Goal: Check status: Check status

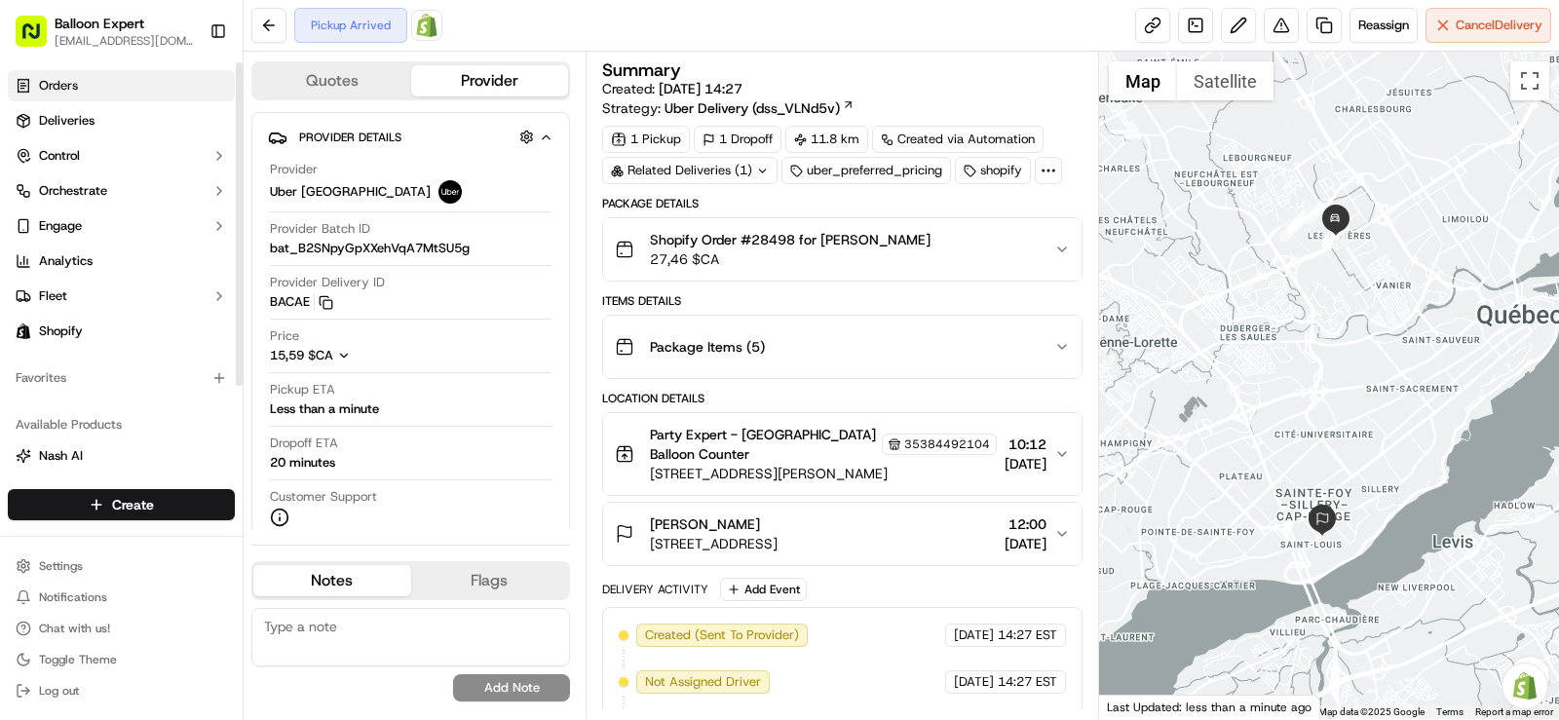
click at [112, 80] on link "Orders" at bounding box center [121, 85] width 227 height 31
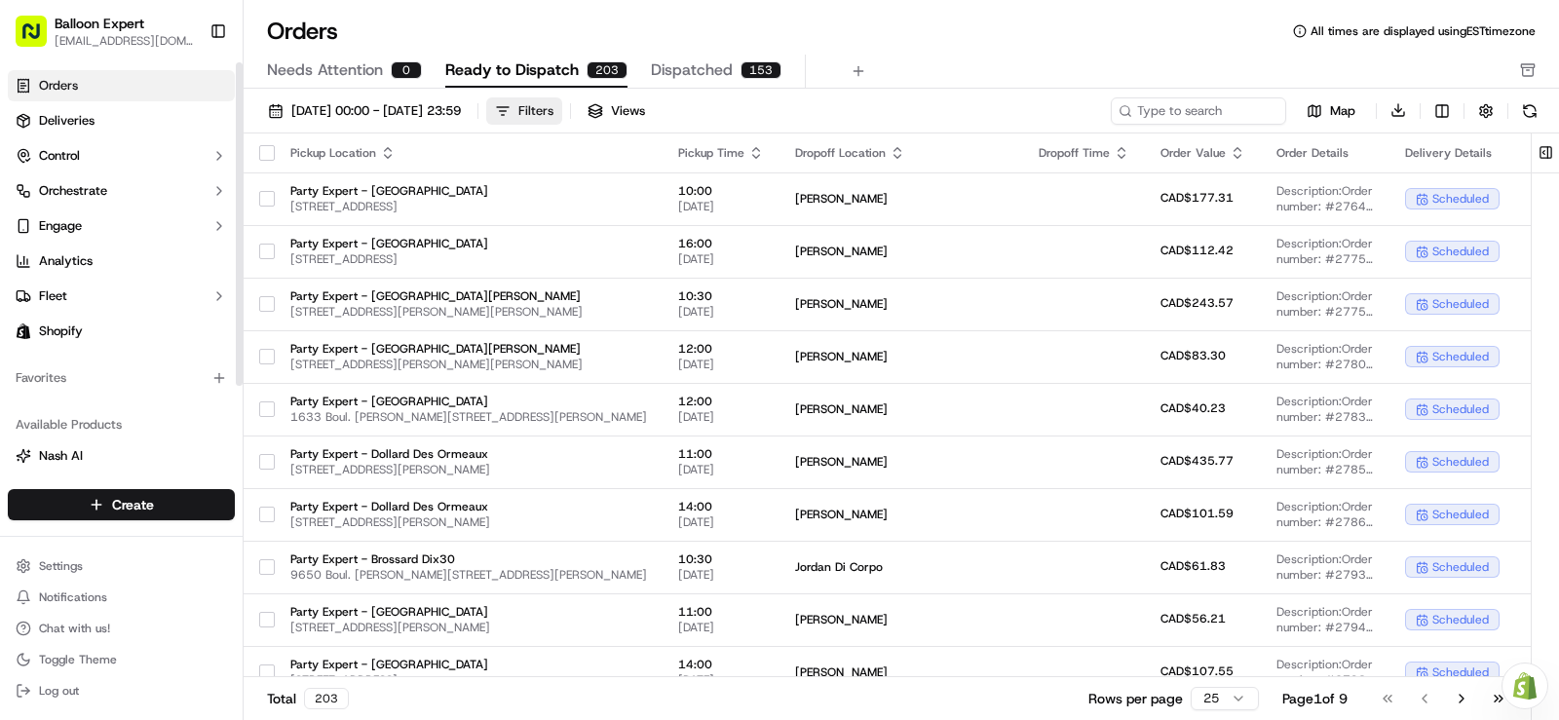
click at [553, 108] on div "Filters" at bounding box center [535, 111] width 35 height 18
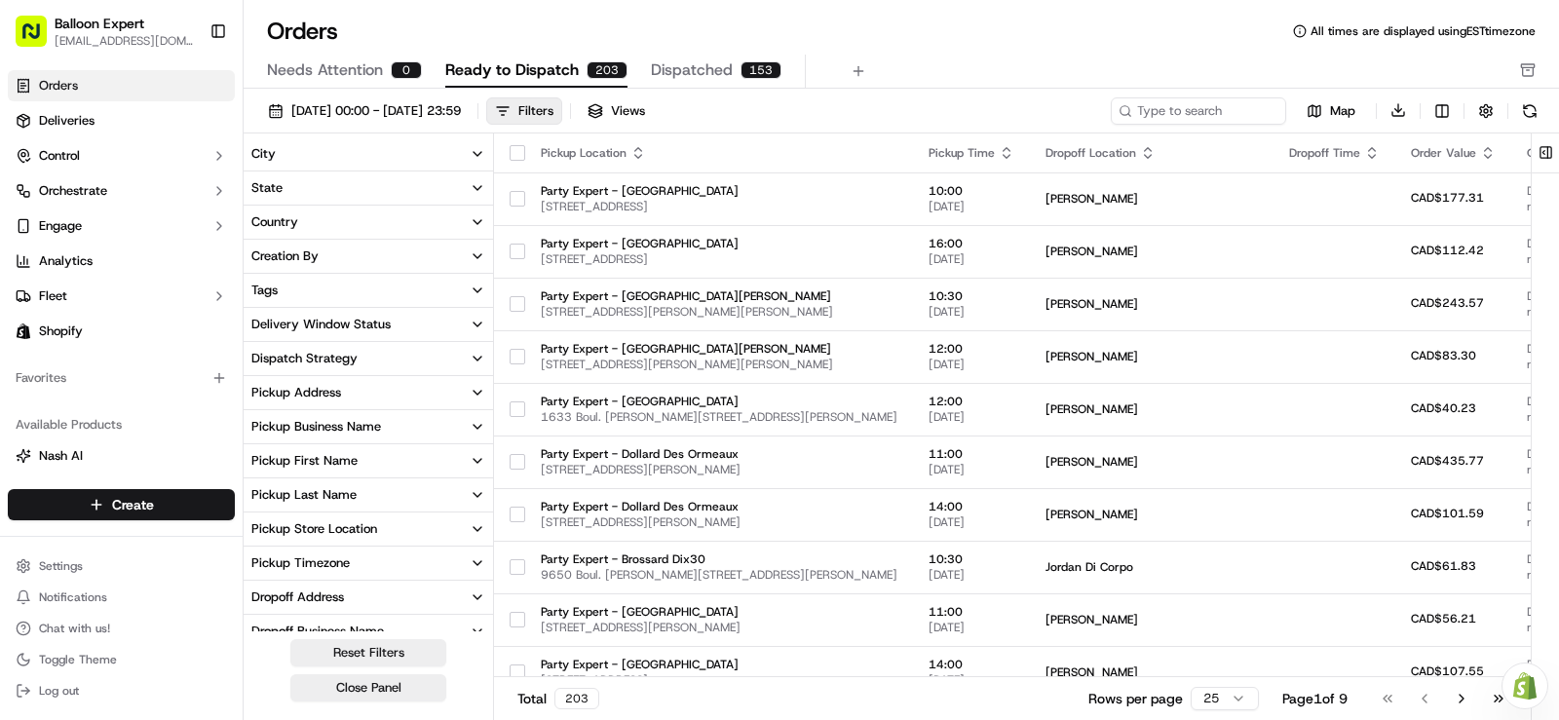
click at [471, 529] on icon "button" at bounding box center [478, 529] width 16 height 16
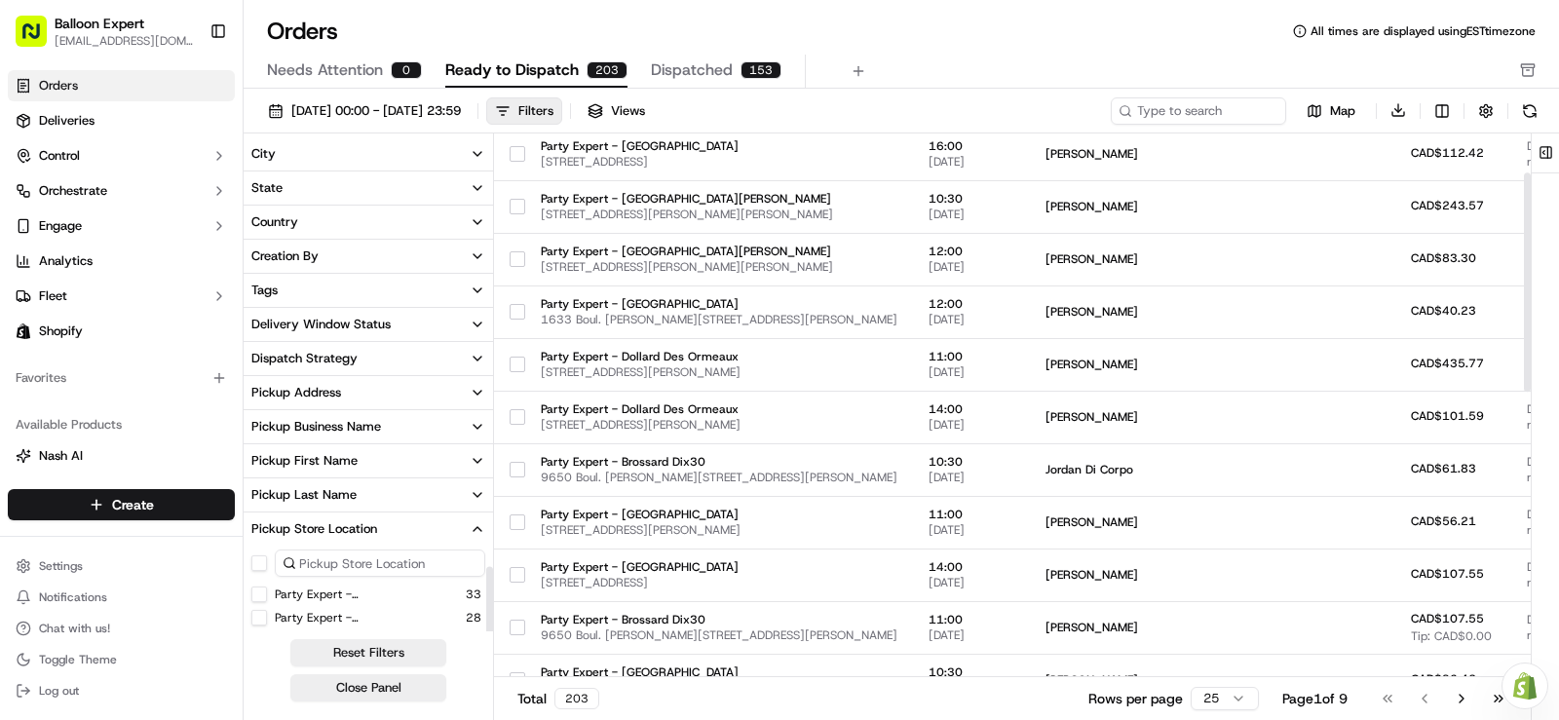
scroll to position [70, 0]
click at [257, 575] on button "Party Expert - [GEOGRAPHIC_DATA]" at bounding box center [259, 571] width 16 height 16
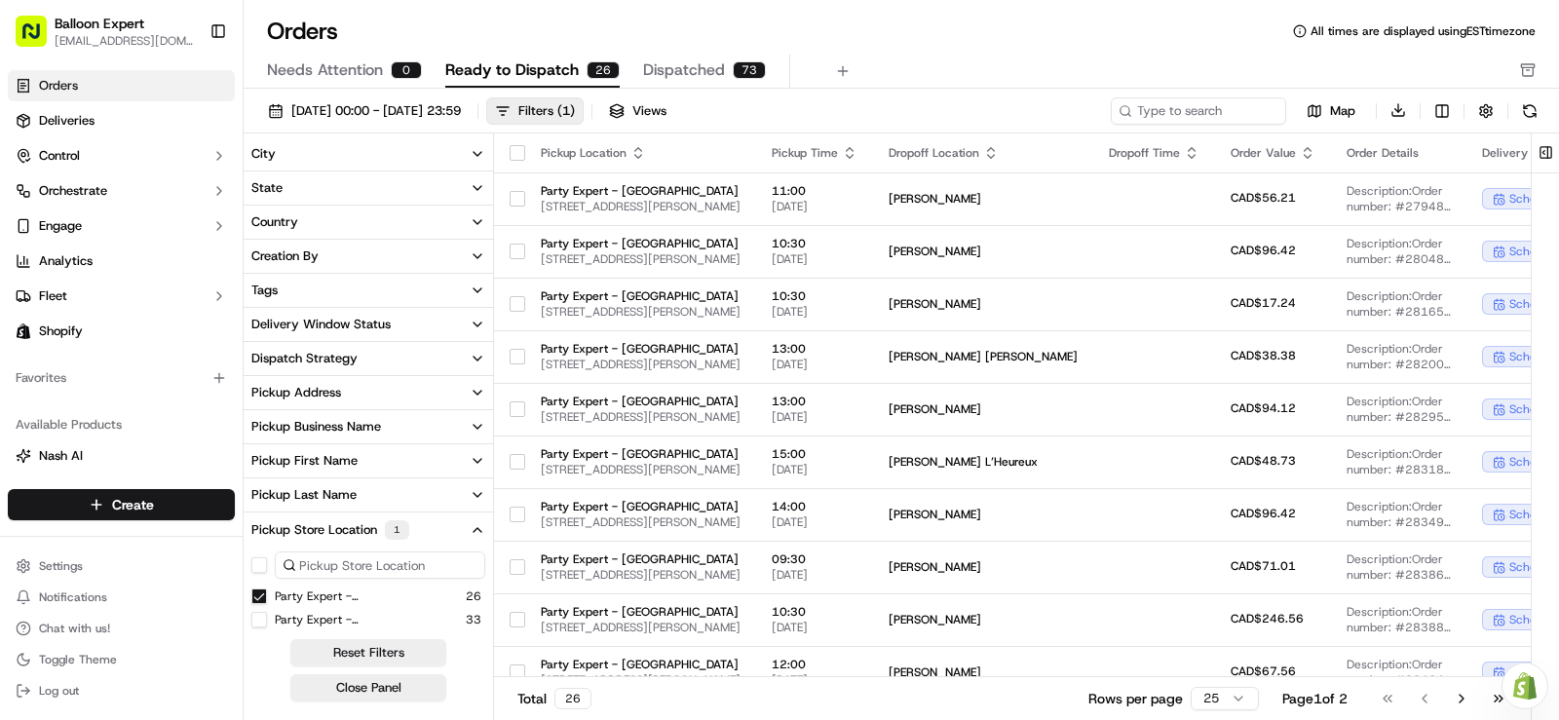
click at [377, 690] on button "Close Panel" at bounding box center [368, 687] width 156 height 27
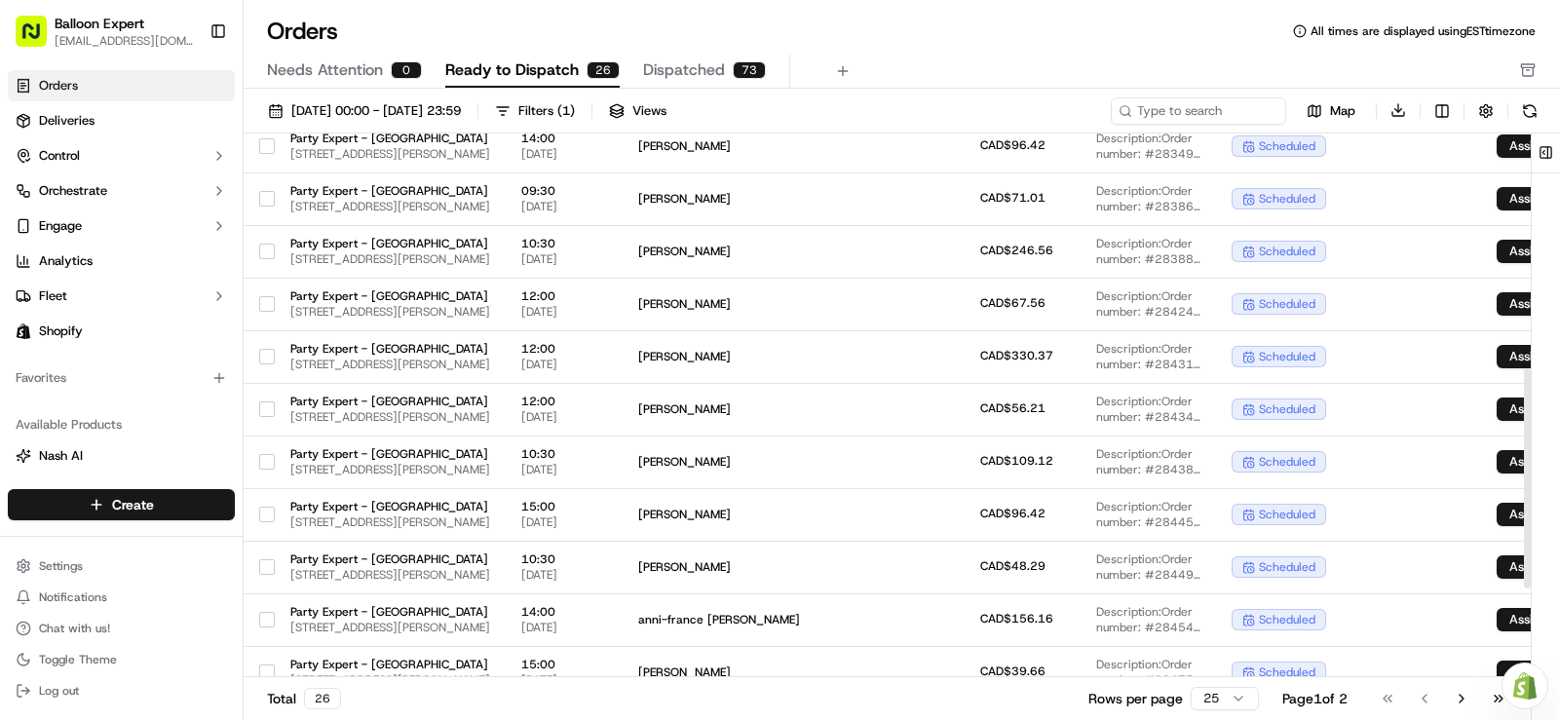
scroll to position [367, 0]
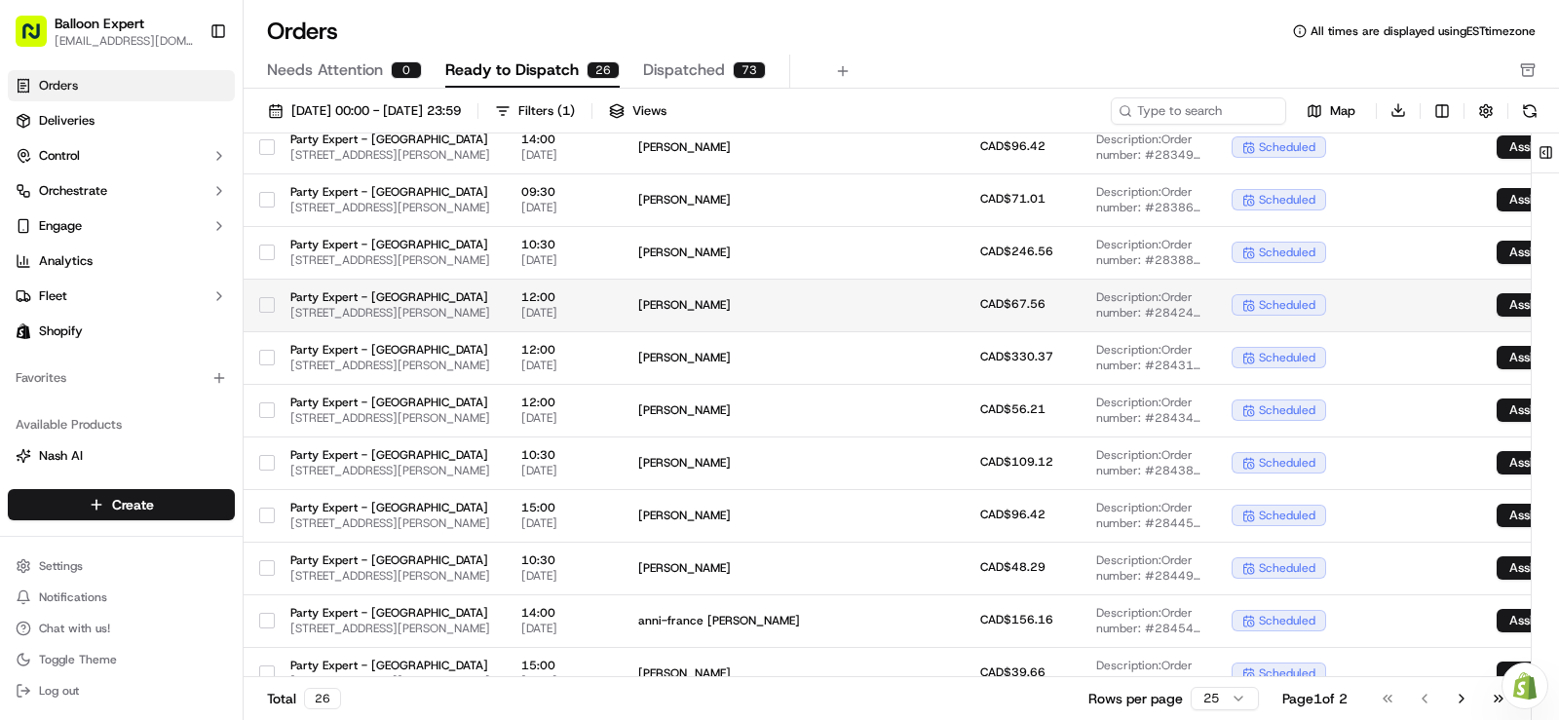
click at [827, 311] on span "[PERSON_NAME]" at bounding box center [732, 305] width 189 height 16
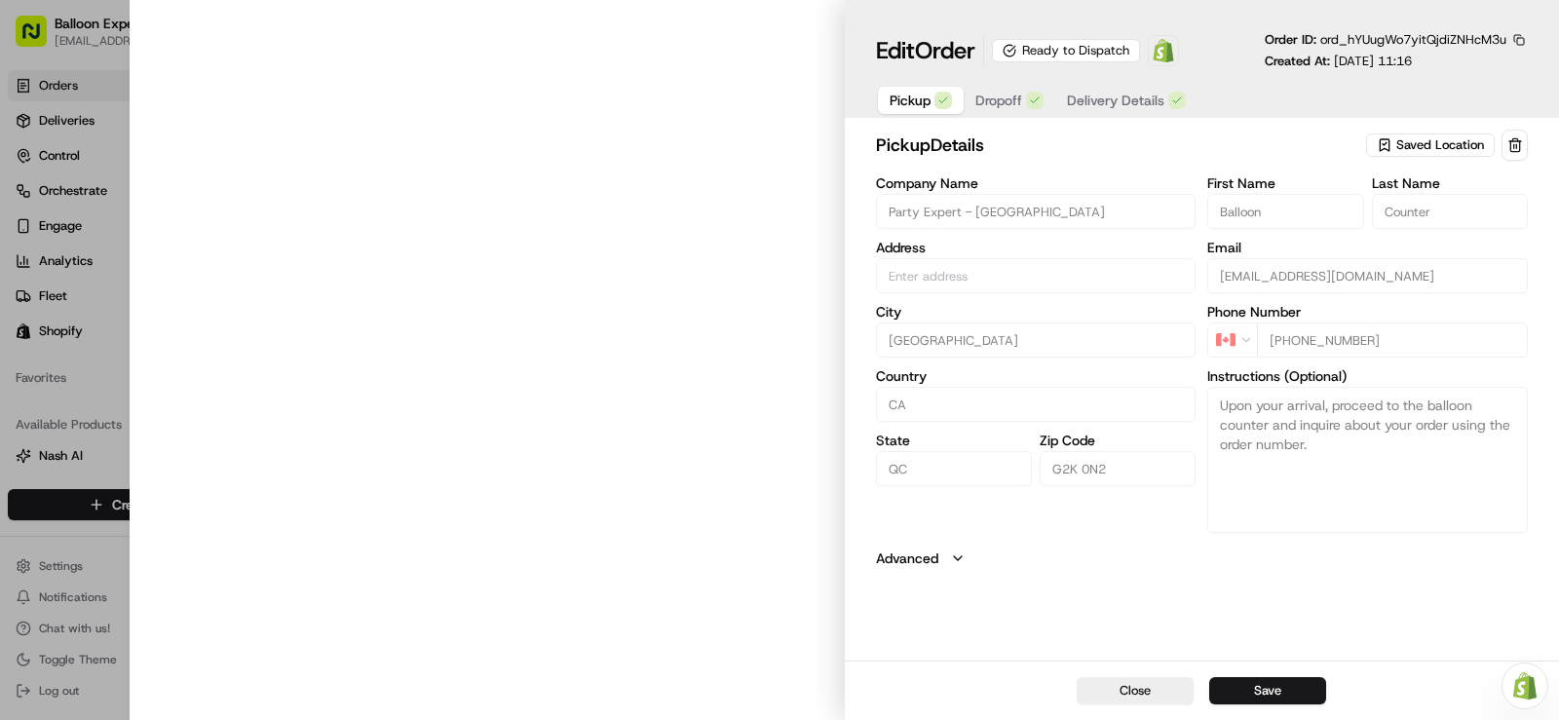
type input "[STREET_ADDRESS][PERSON_NAME]"
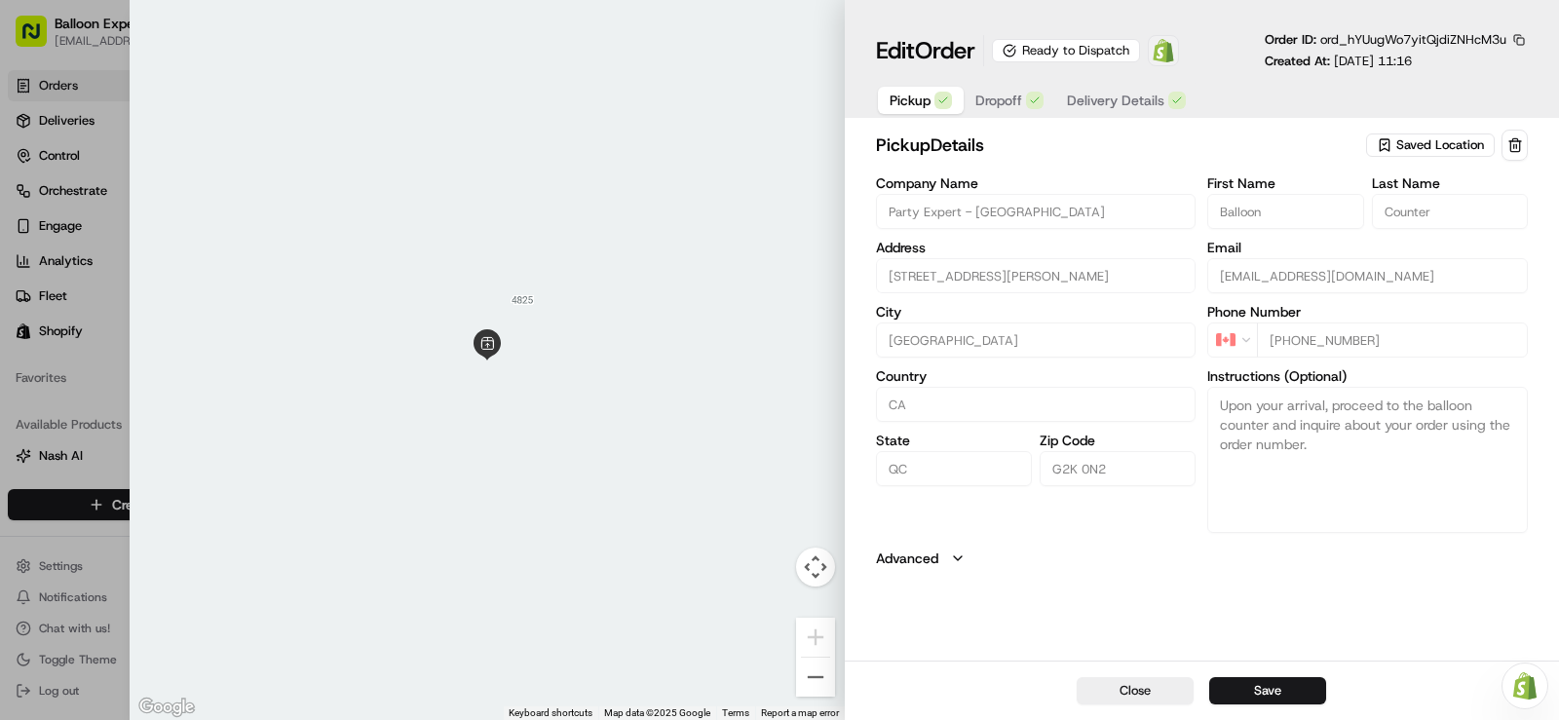
click at [1165, 51] on img at bounding box center [1162, 50] width 23 height 23
